Goal: Contribute content: Add original content to the website for others to see

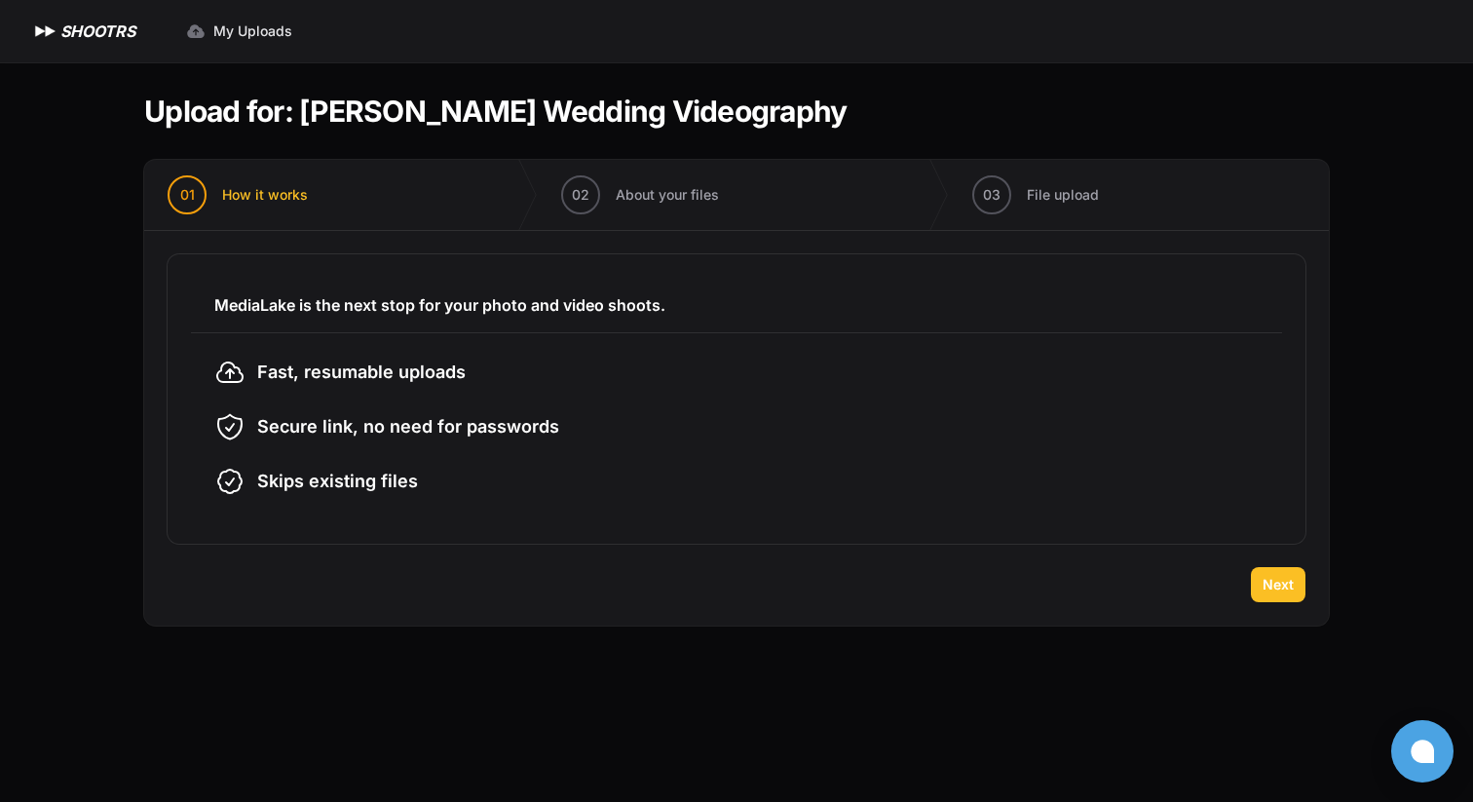
click at [1274, 585] on span "Next" at bounding box center [1278, 584] width 31 height 19
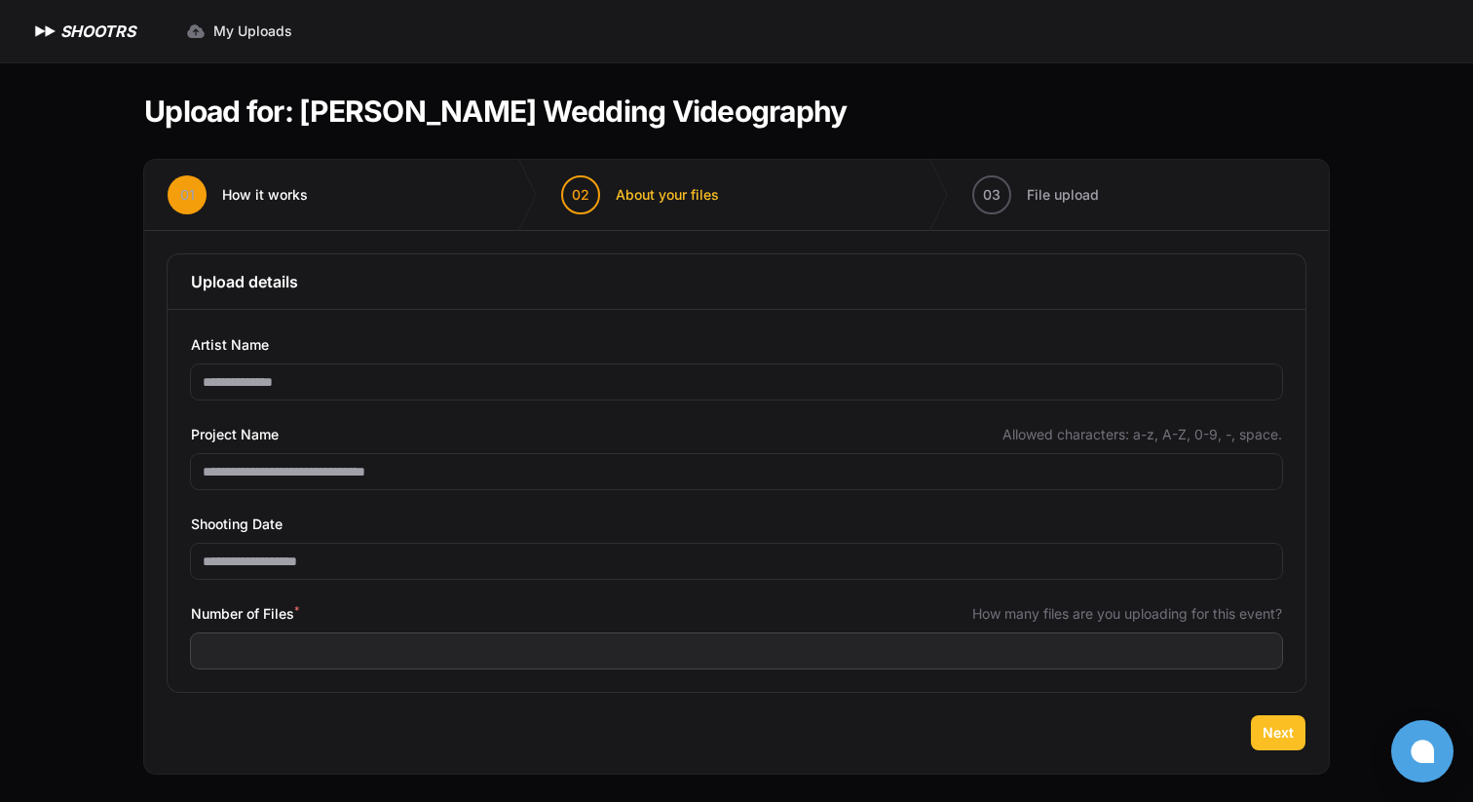
scroll to position [3, 0]
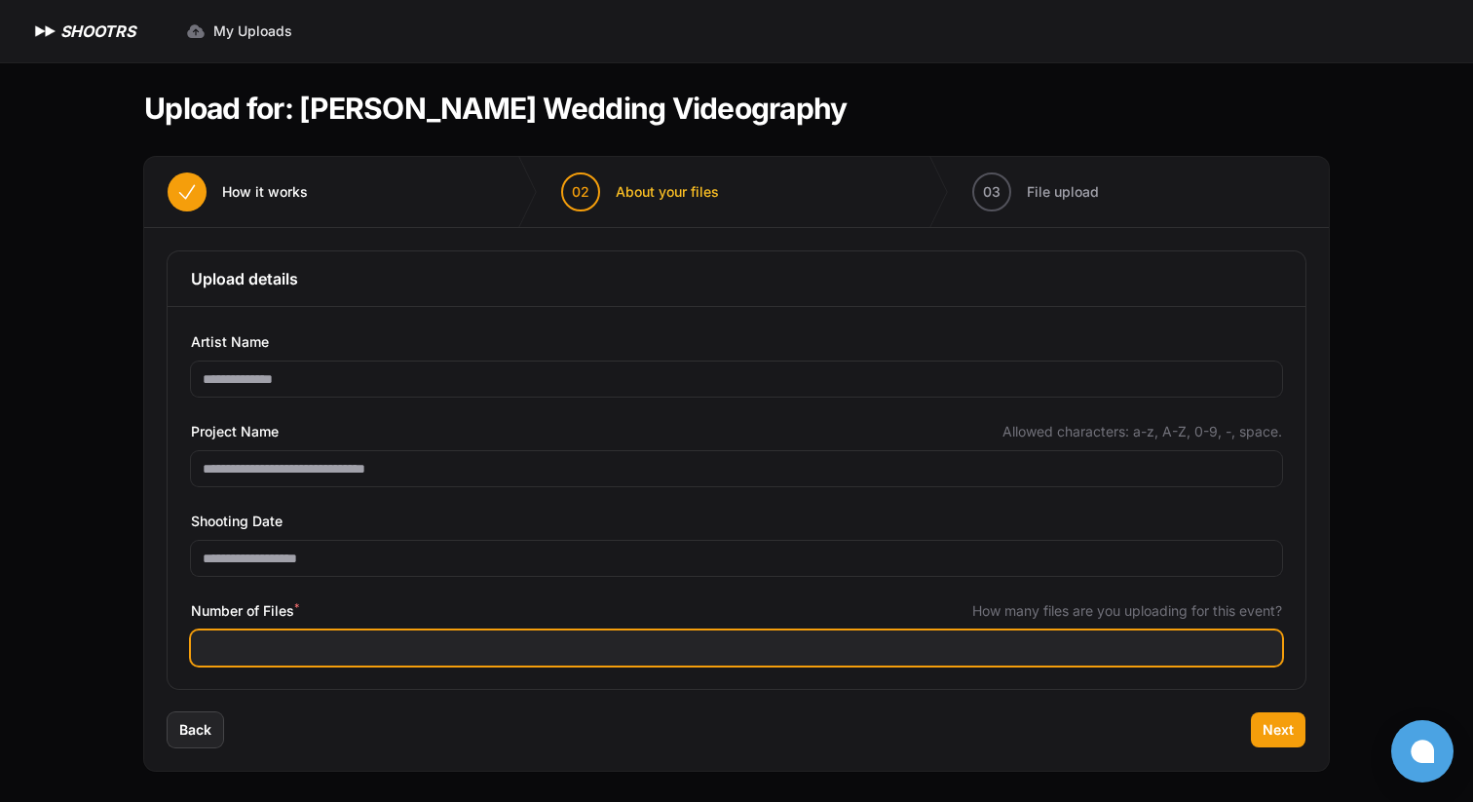
click at [475, 657] on input "Number of Files *" at bounding box center [736, 647] width 1091 height 35
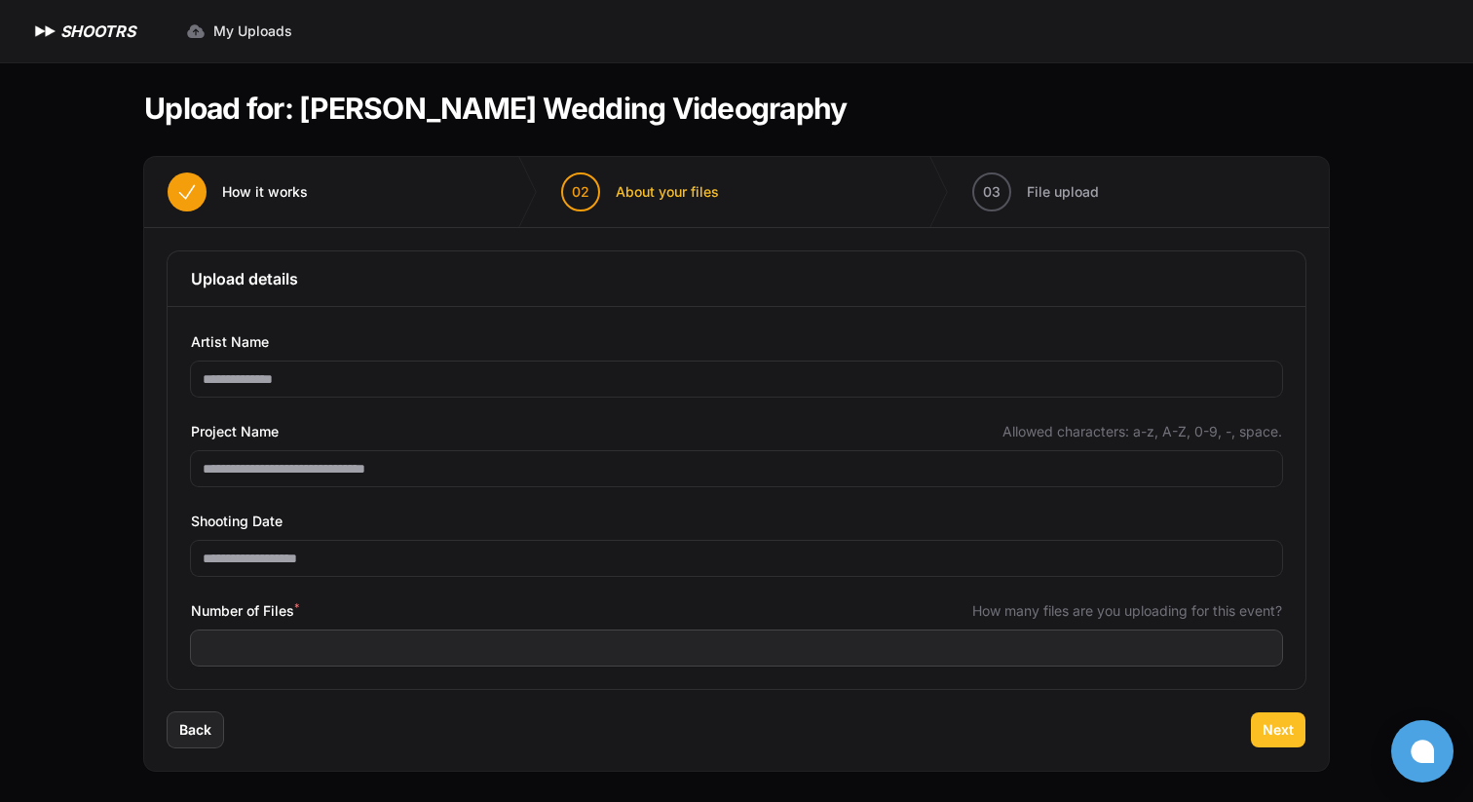
click at [1302, 719] on button "Next" at bounding box center [1278, 729] width 55 height 35
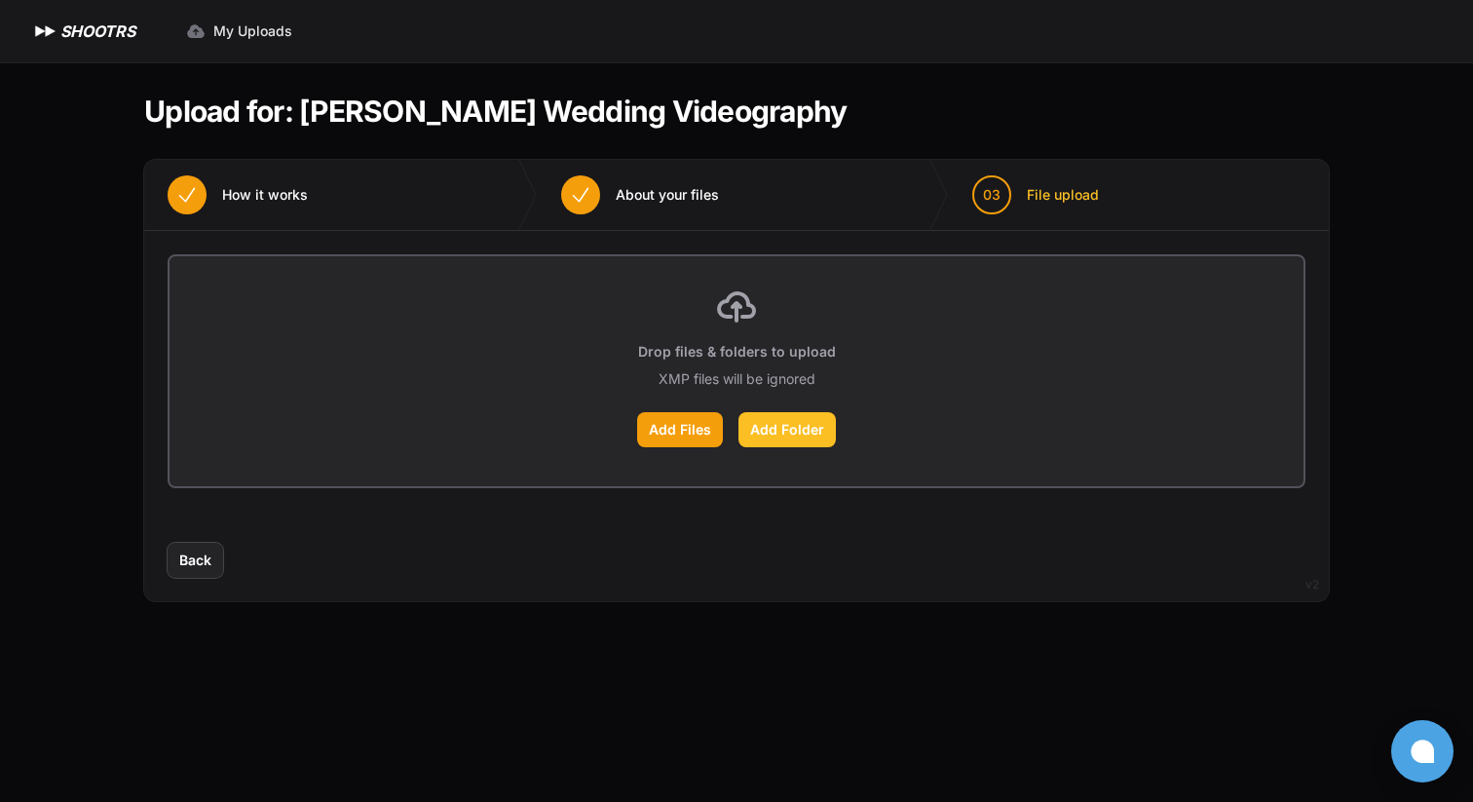
click at [815, 436] on label "Add Folder" at bounding box center [787, 429] width 97 height 35
click at [0, 0] on input "Add Folder" at bounding box center [0, 0] width 0 height 0
click at [247, 190] on span "How it works" at bounding box center [265, 194] width 86 height 19
click at [200, 567] on span "Back" at bounding box center [195, 559] width 32 height 19
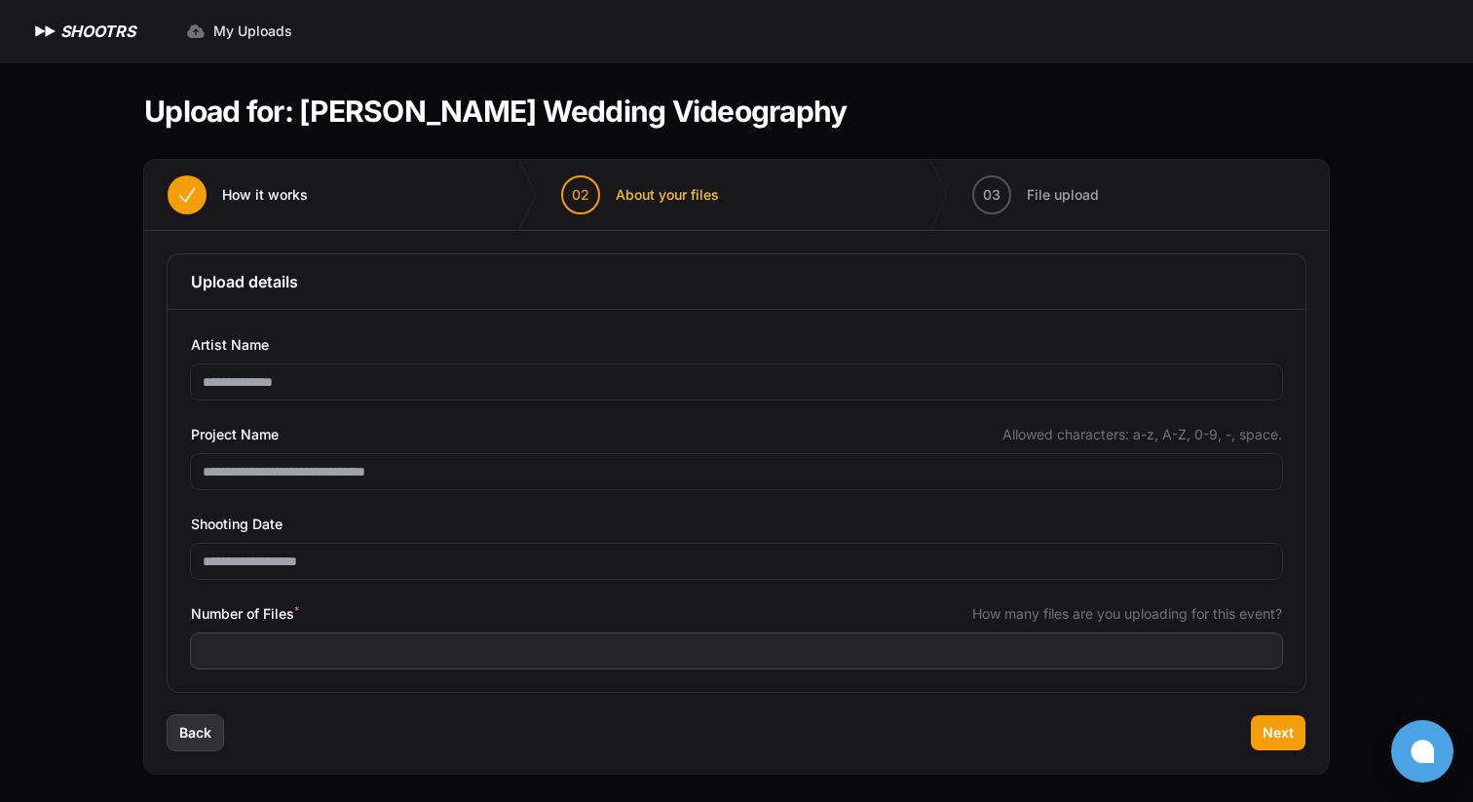
scroll to position [3, 0]
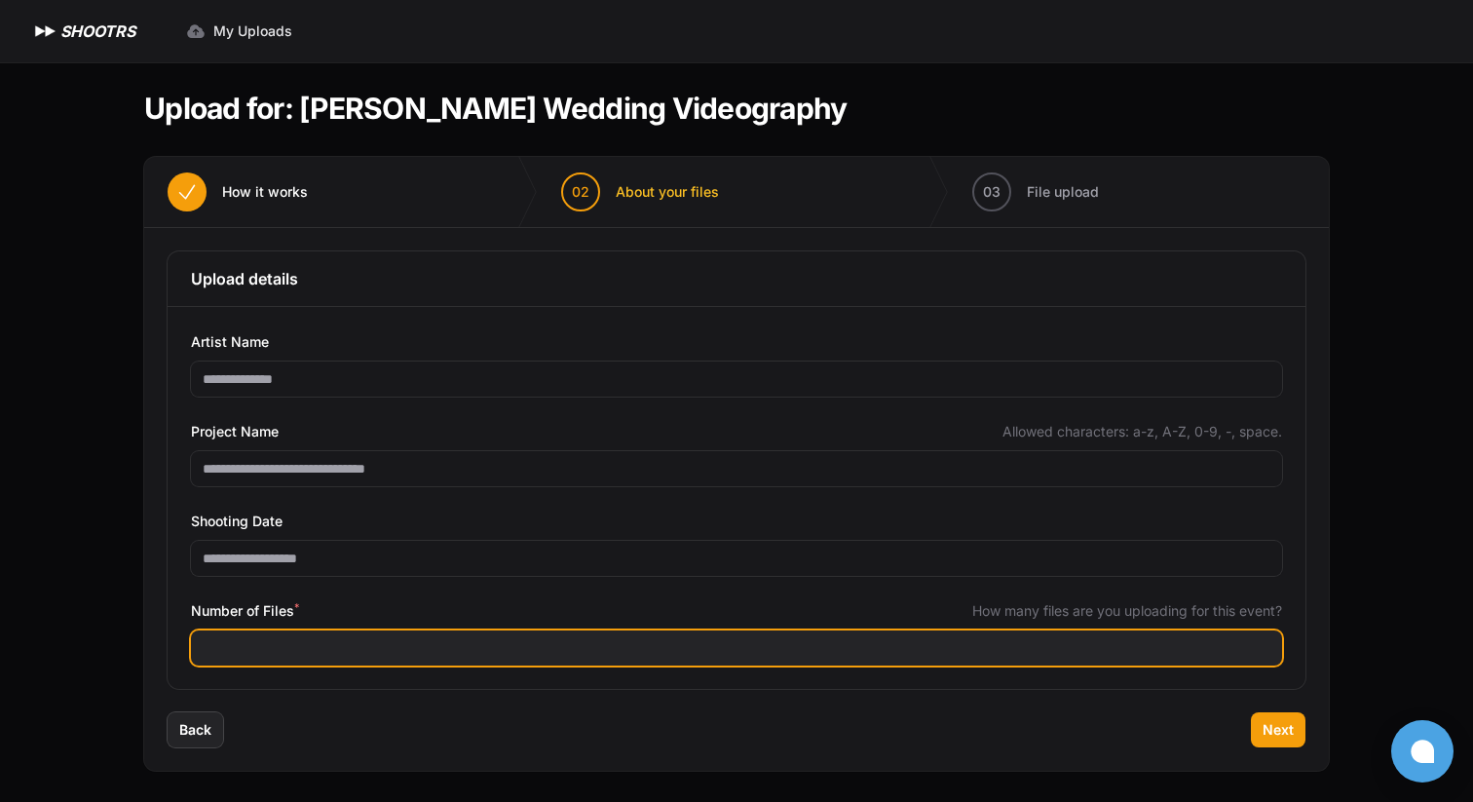
click at [438, 659] on input "***" at bounding box center [736, 647] width 1091 height 35
type input "***"
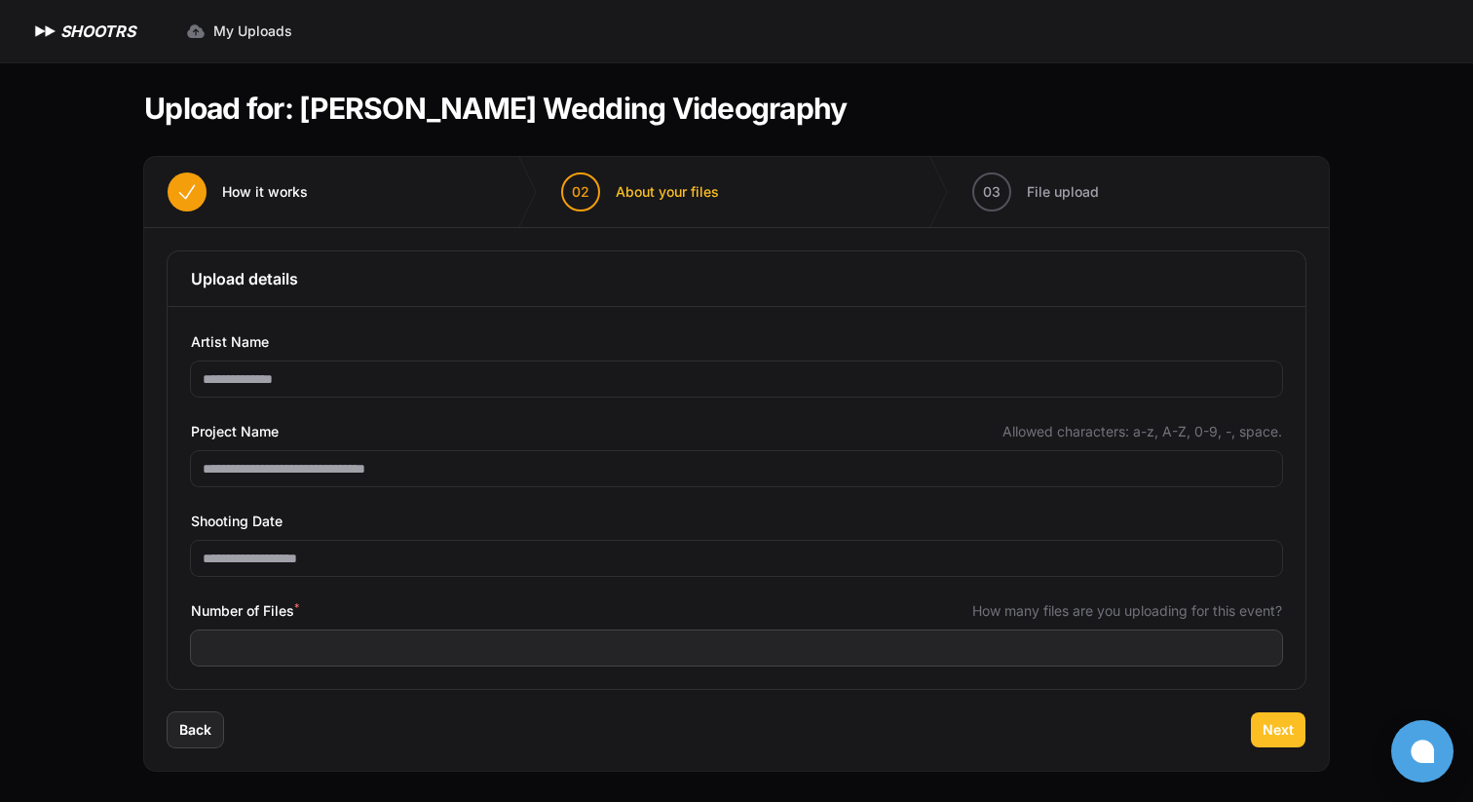
click at [1286, 734] on span "Next" at bounding box center [1278, 729] width 31 height 19
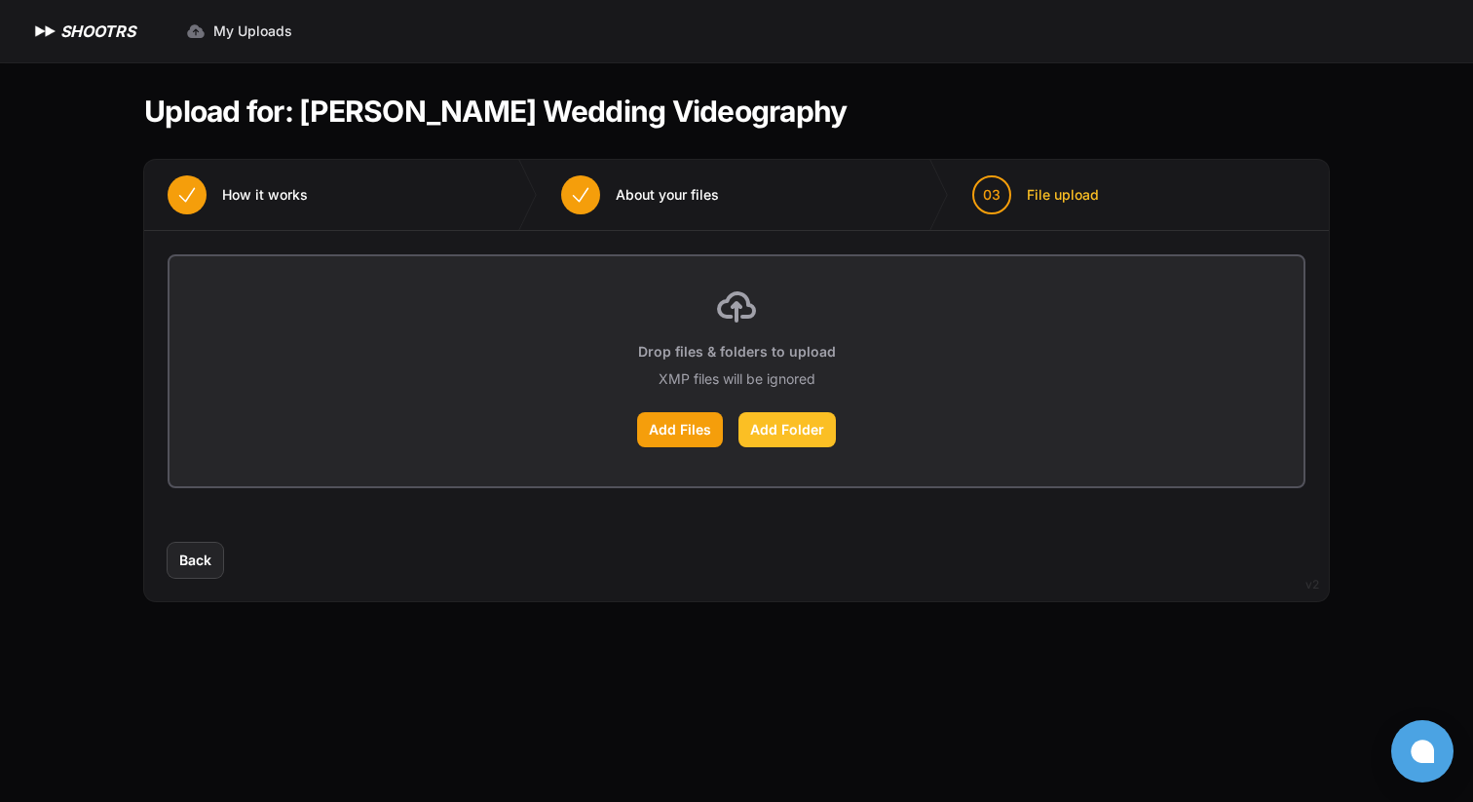
click at [788, 439] on label "Add Folder" at bounding box center [787, 429] width 97 height 35
click at [0, 0] on input "Add Folder" at bounding box center [0, 0] width 0 height 0
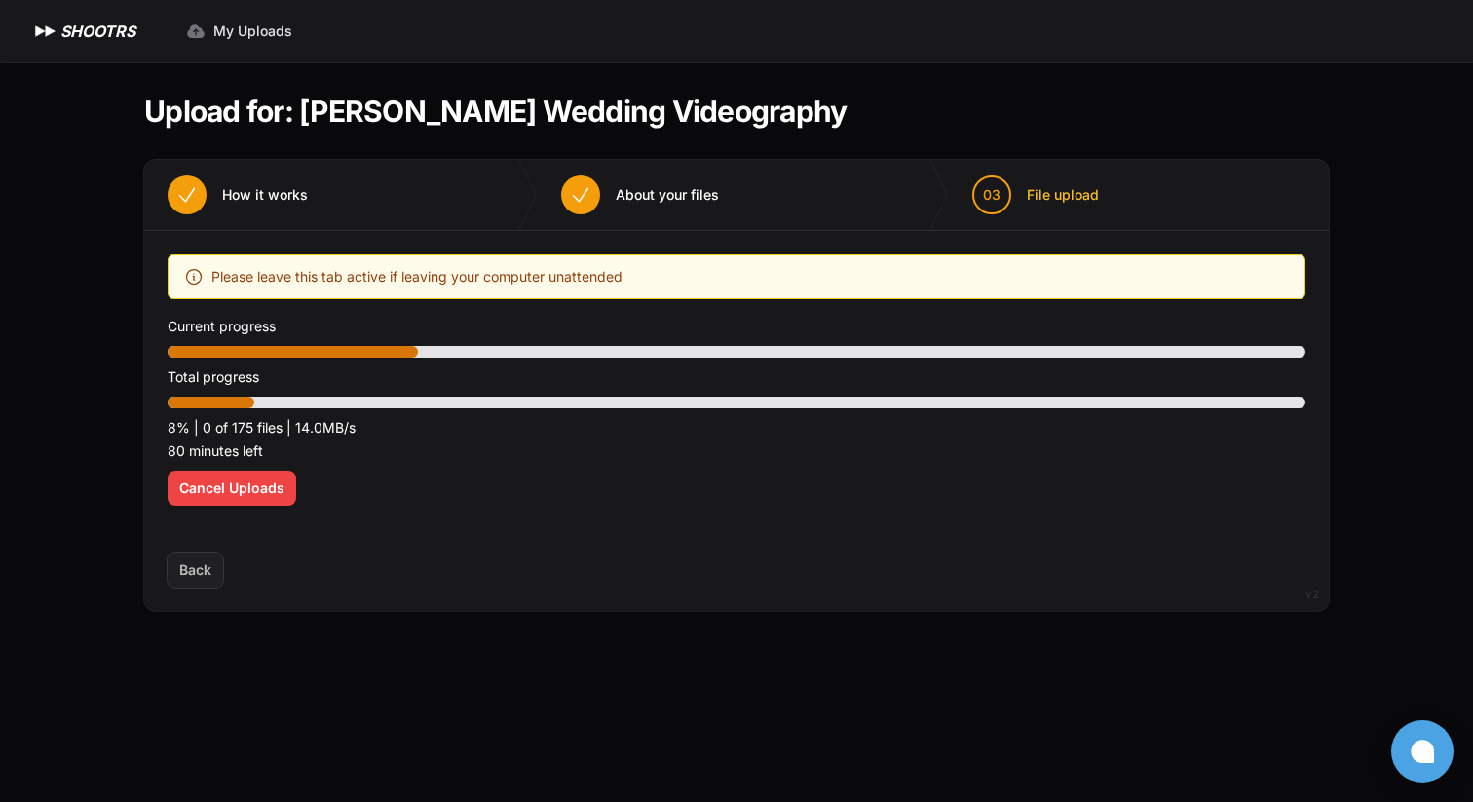
click at [562, 568] on div "Back Next" at bounding box center [736, 581] width 1185 height 58
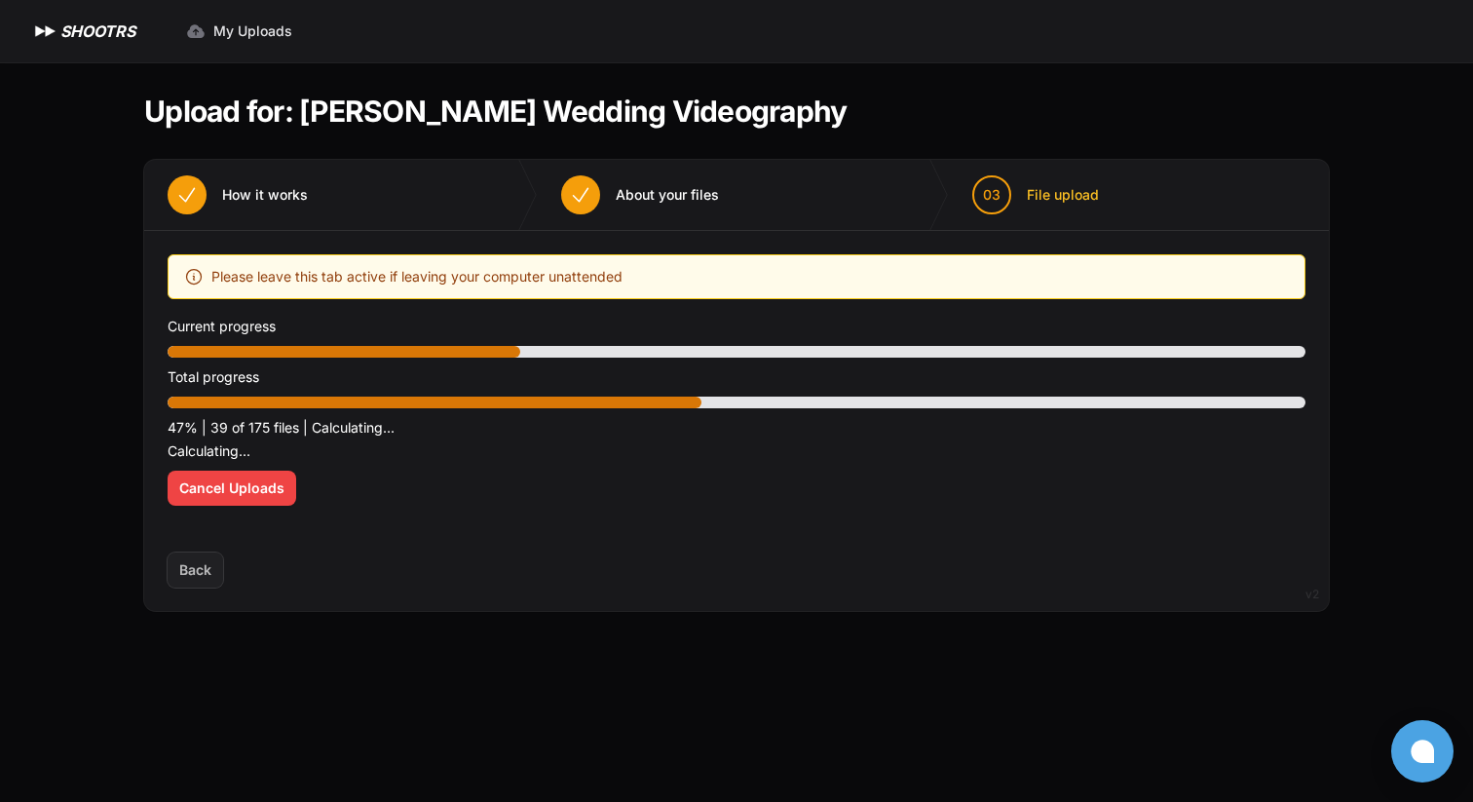
click at [554, 552] on div "Back Next" at bounding box center [736, 581] width 1185 height 58
click at [608, 474] on div "Optimize your upload experience We recommend Google Chrome for fast and reliabl…" at bounding box center [737, 391] width 1138 height 275
drag, startPoint x: 160, startPoint y: 430, endPoint x: 574, endPoint y: 441, distance: 414.2
click at [574, 441] on div "Upload placeholder Optimize your upload experience We recommend Google Chrome f…" at bounding box center [736, 392] width 1185 height 322
click at [589, 460] on p "Calculating..." at bounding box center [737, 450] width 1138 height 23
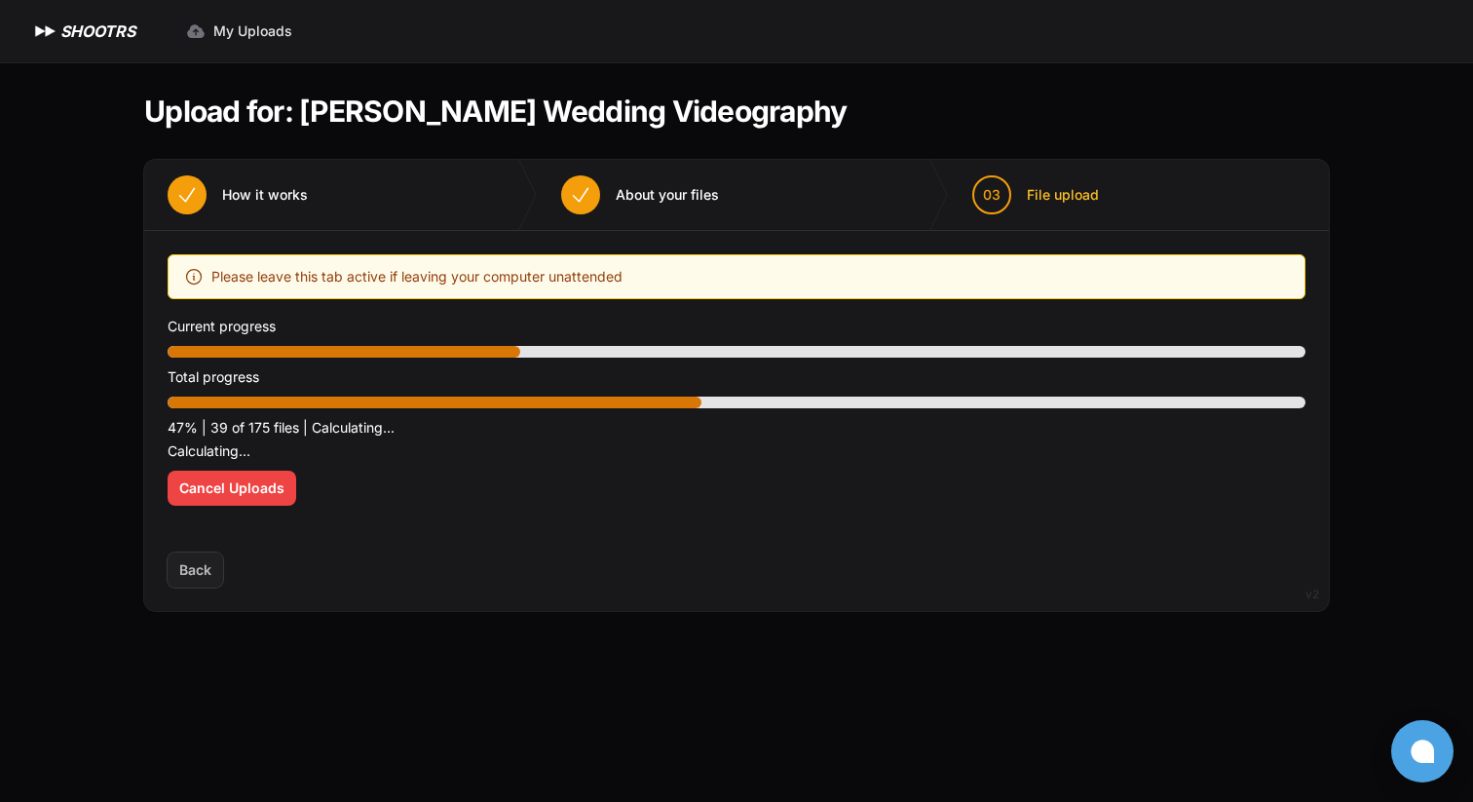
click at [371, 425] on p "47% | 39 of 175 files | Calculating..." at bounding box center [737, 427] width 1138 height 23
click at [603, 527] on div "Optimize your upload experience We recommend Google Chrome for fast and reliabl…" at bounding box center [737, 391] width 1138 height 275
click at [576, 298] on div "Please leave this tab active if leaving your computer unattended" at bounding box center [737, 276] width 1138 height 45
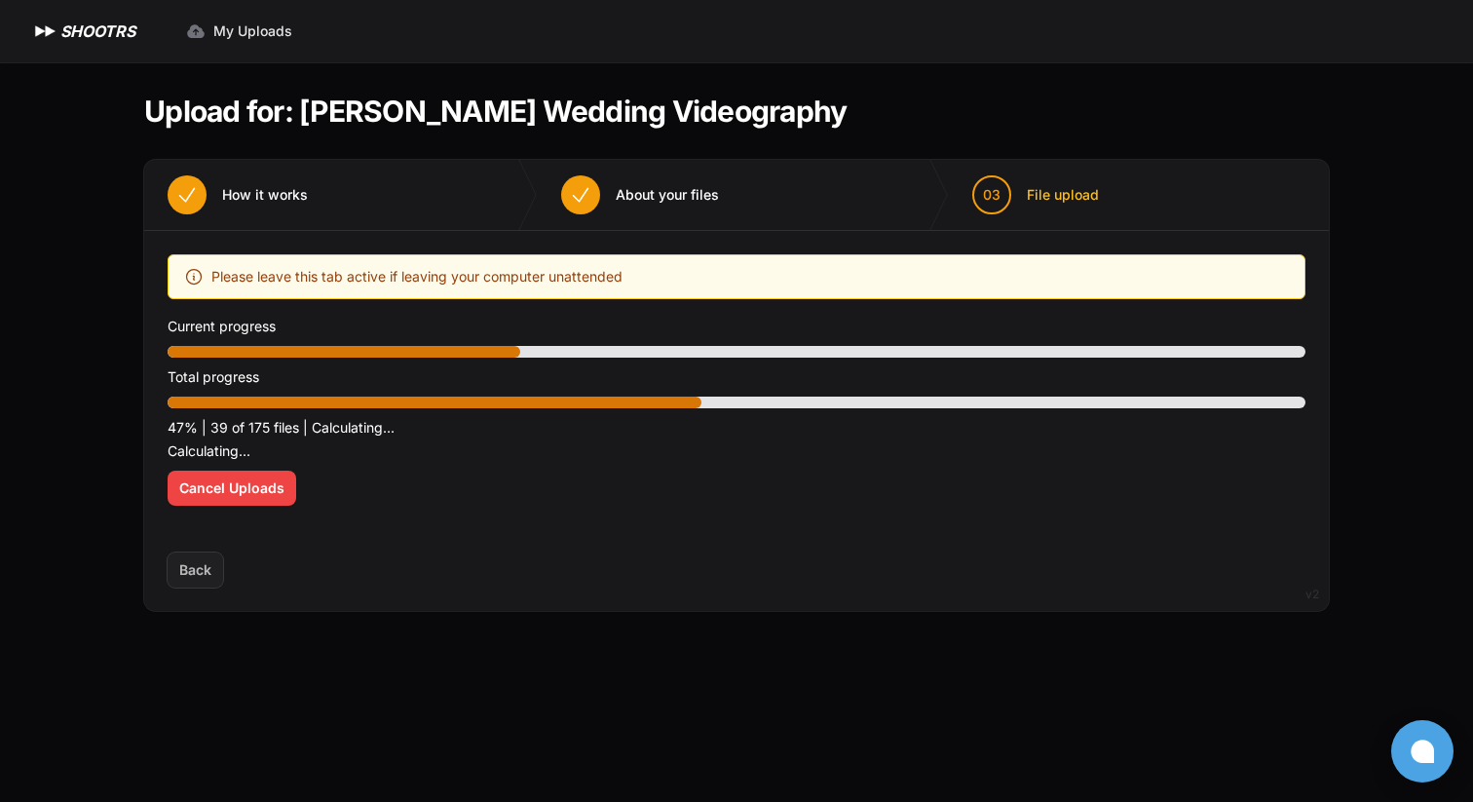
click at [576, 282] on span "Please leave this tab active if leaving your computer unattended" at bounding box center [416, 276] width 411 height 23
click at [587, 267] on span "Please leave this tab active if leaving your computer unattended" at bounding box center [416, 276] width 411 height 23
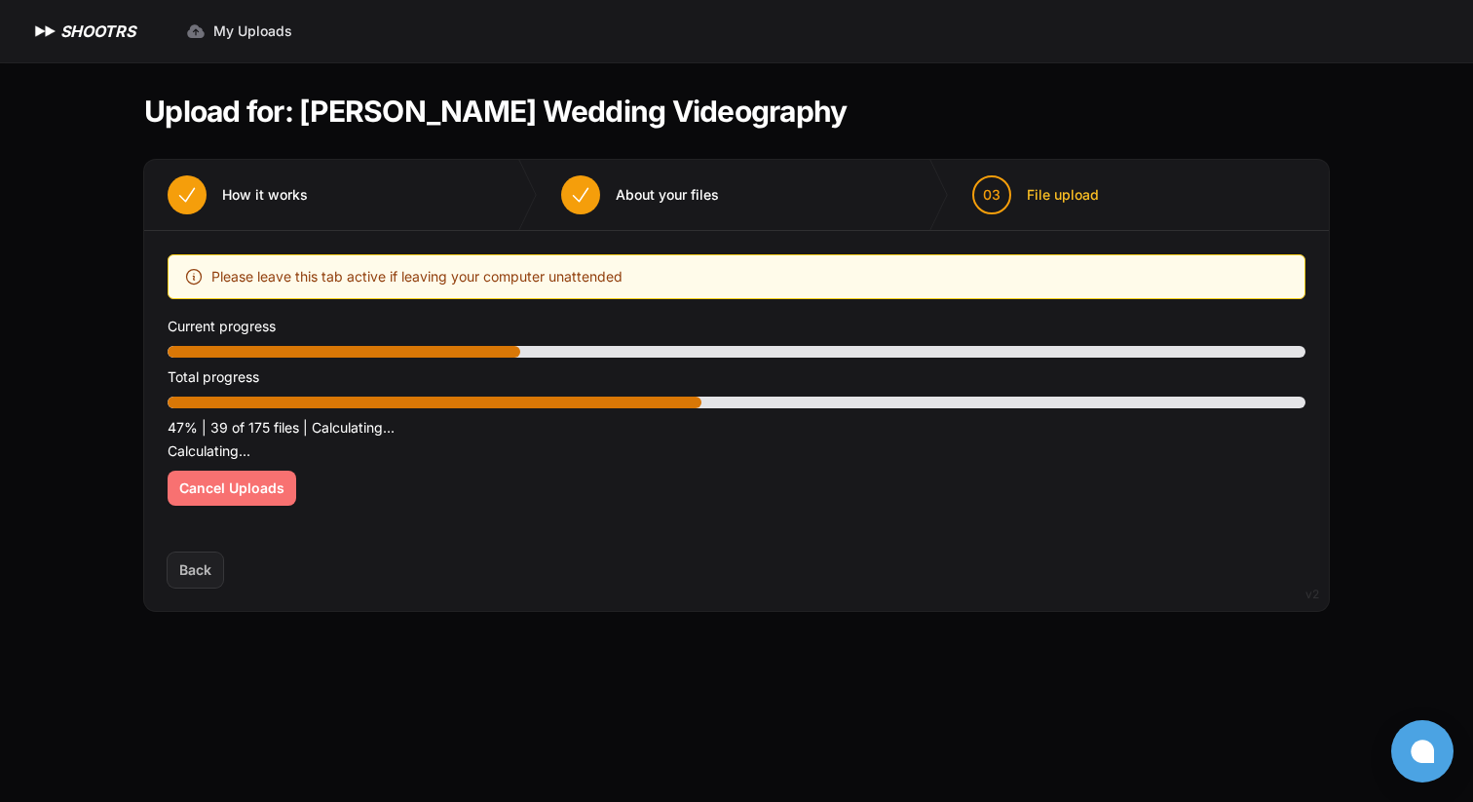
click at [247, 499] on button "Cancel Uploads" at bounding box center [232, 488] width 129 height 35
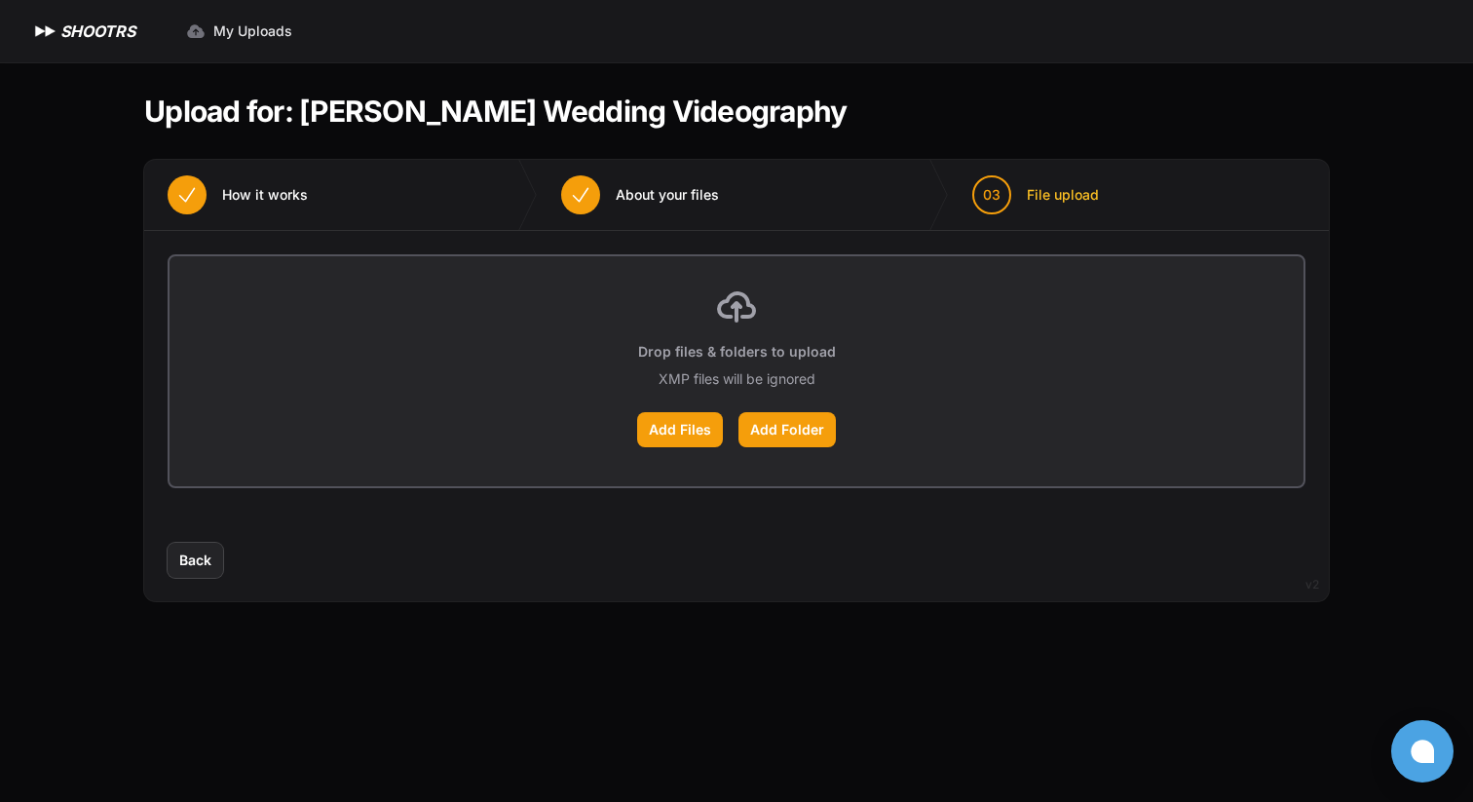
click at [734, 521] on div "Upload placeholder Optimize your upload experience We recommend Google Chrome f…" at bounding box center [736, 387] width 1185 height 312
